Goal: Task Accomplishment & Management: Manage account settings

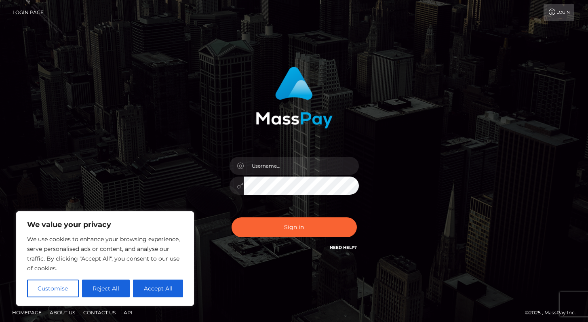
drag, startPoint x: 284, startPoint y: 175, endPoint x: 286, endPoint y: 164, distance: 11.5
click at [284, 175] on div at bounding box center [293, 182] width 141 height 62
click at [286, 165] on input "text" at bounding box center [301, 166] width 115 height 18
type input "Alweng.MB"
click at [149, 290] on button "Accept All" at bounding box center [158, 288] width 50 height 18
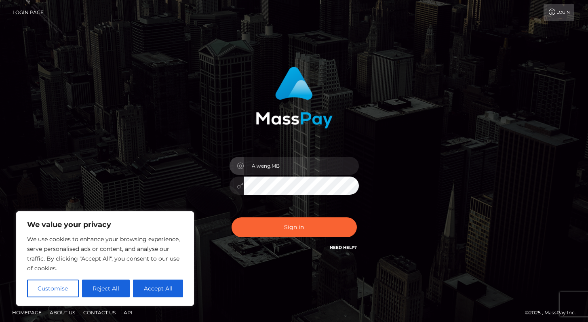
checkbox input "true"
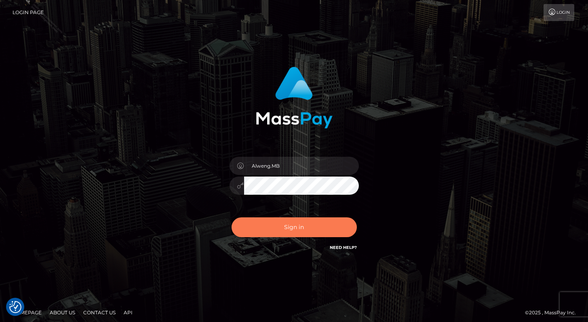
click at [278, 233] on button "Sign in" at bounding box center [293, 227] width 125 height 20
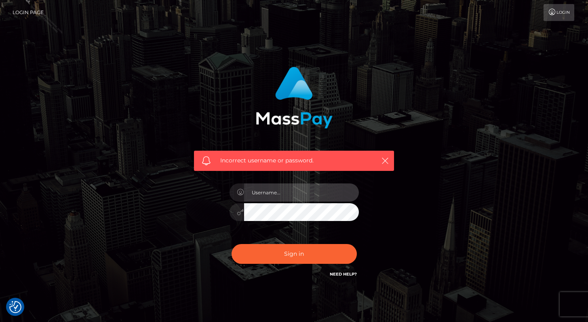
click at [266, 191] on input "text" at bounding box center [301, 192] width 115 height 18
type input "Alweng.megabonanza"
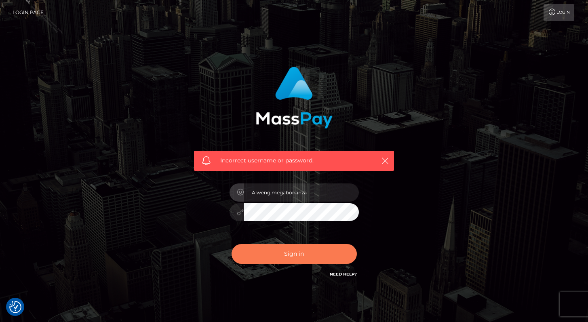
click at [288, 245] on button "Sign in" at bounding box center [293, 254] width 125 height 20
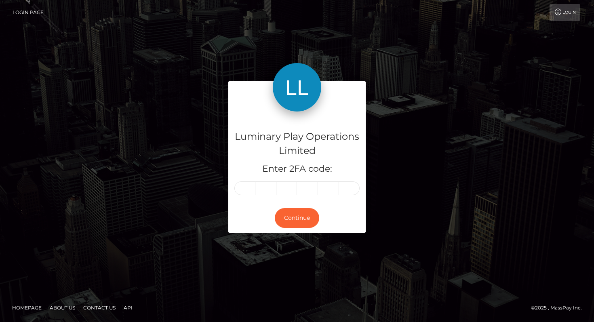
click at [248, 191] on input "text" at bounding box center [244, 188] width 21 height 14
type input "9"
type input "3"
type input "7"
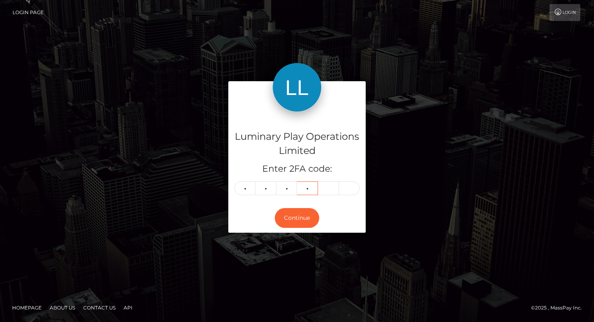
type input "6"
type input "1"
type input "2"
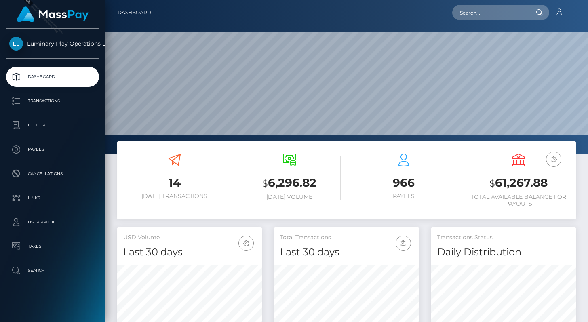
scroll to position [143, 145]
drag, startPoint x: 511, startPoint y: 183, endPoint x: 550, endPoint y: 183, distance: 39.6
click at [550, 183] on h3 "$ 61,267.88" at bounding box center [518, 183] width 103 height 17
copy h3 "$ 61,267.88"
